Goal: Information Seeking & Learning: Learn about a topic

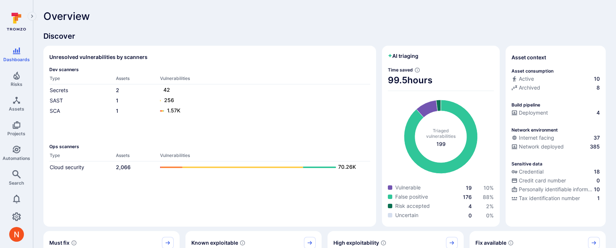
click at [262, 32] on span "Discover" at bounding box center [324, 36] width 563 height 10
